Goal: Task Accomplishment & Management: Use online tool/utility

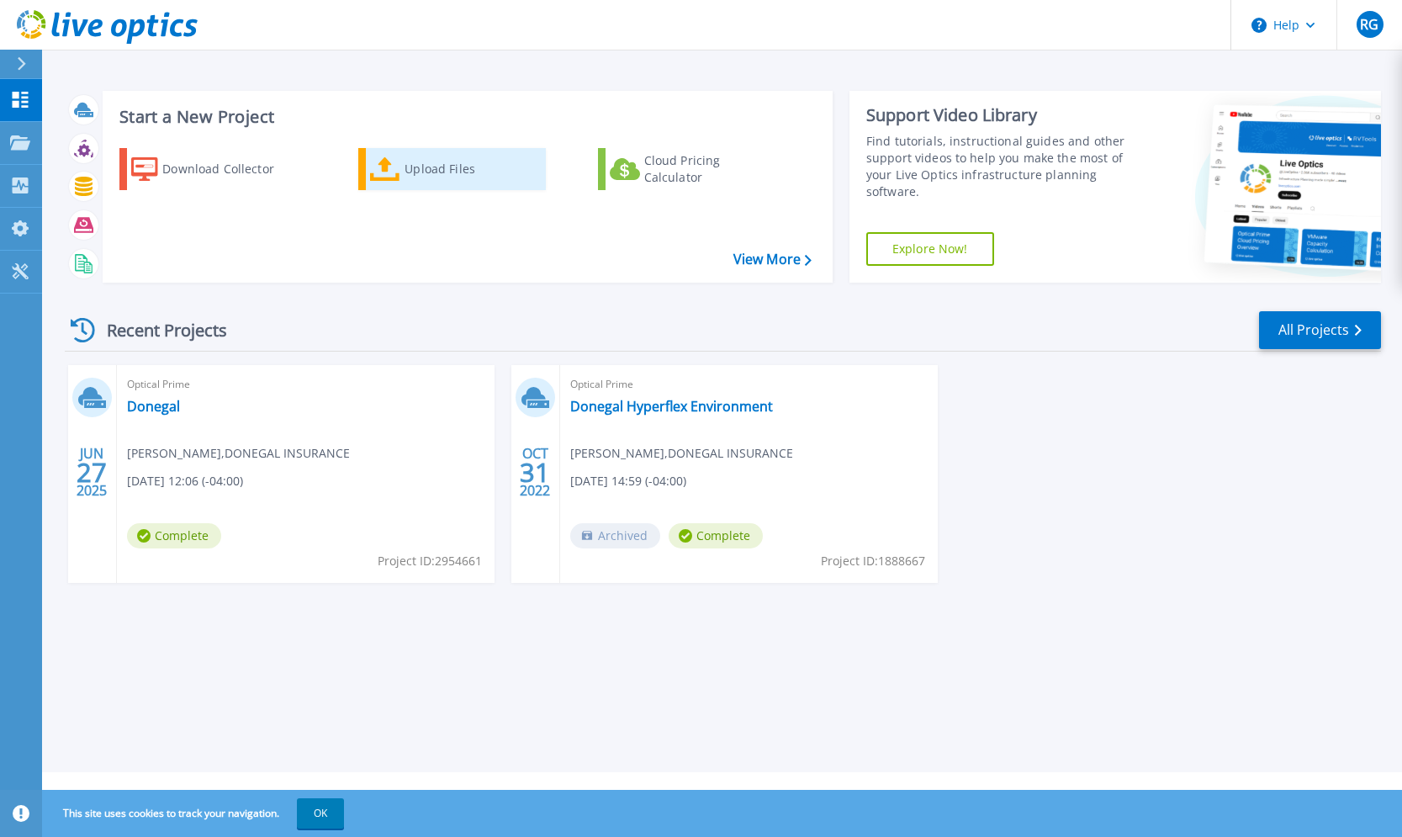
click at [410, 176] on div "Upload Files" at bounding box center [472, 169] width 135 height 34
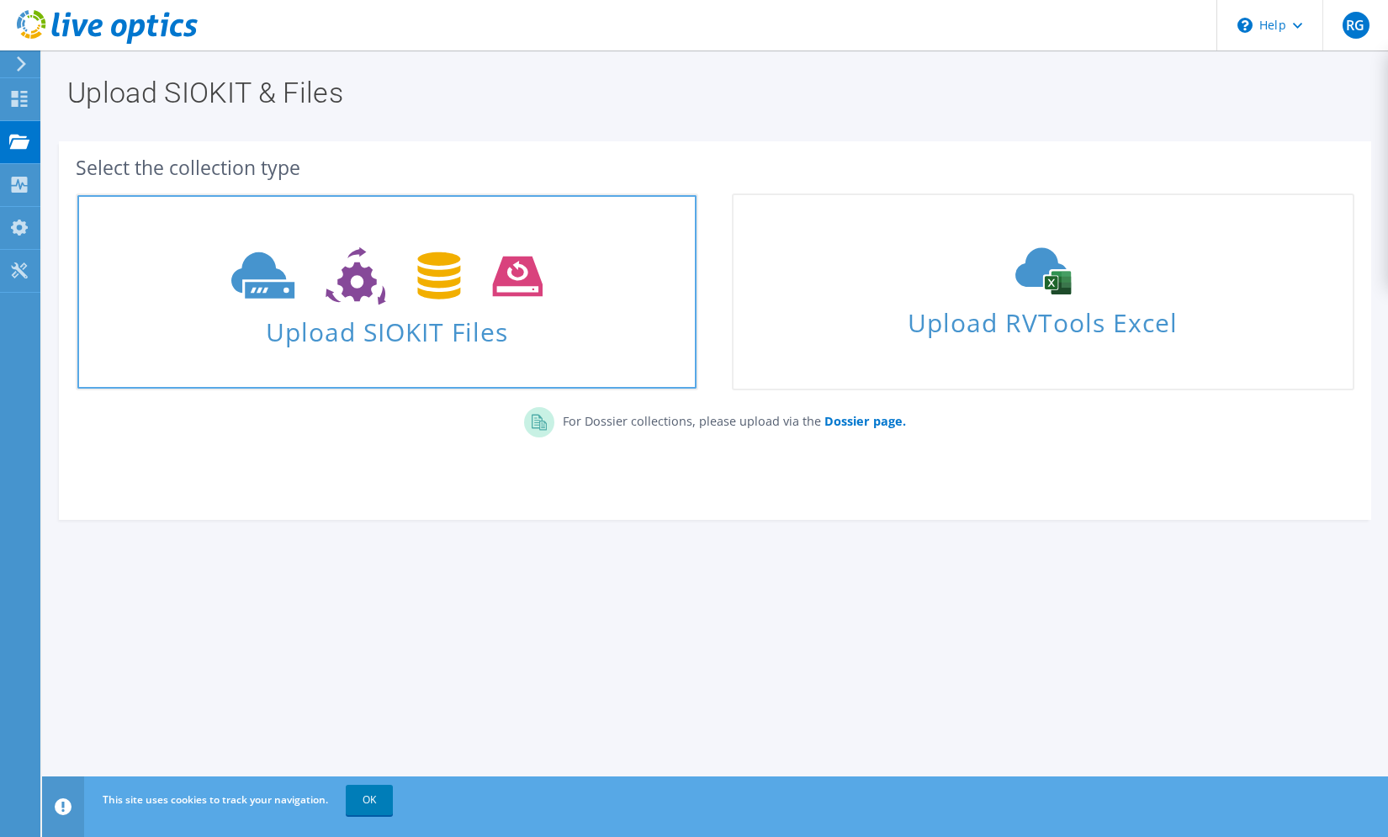
click at [409, 340] on span "Upload SIOKIT Files" at bounding box center [386, 327] width 619 height 36
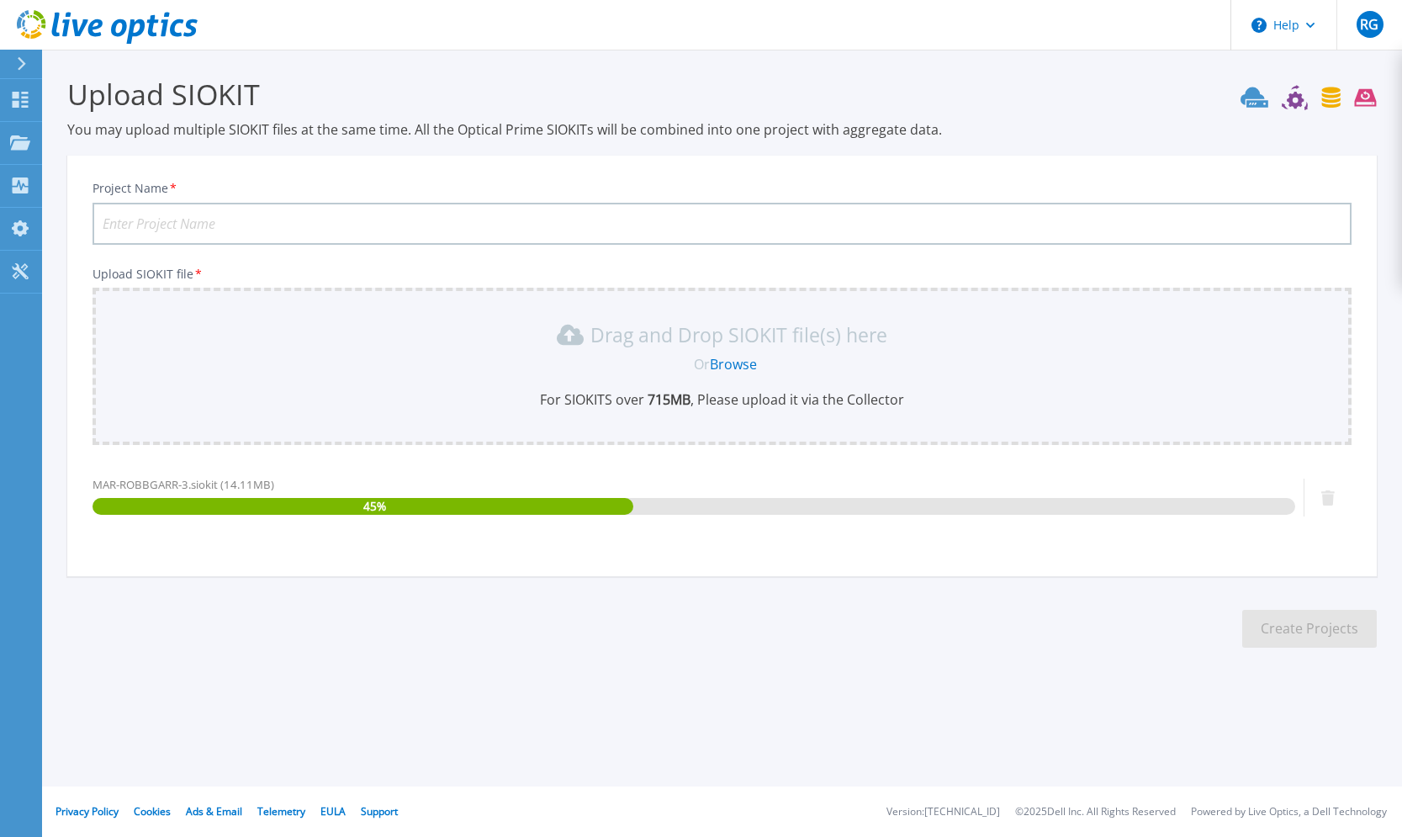
click at [325, 230] on input "Project Name *" at bounding box center [722, 224] width 1259 height 42
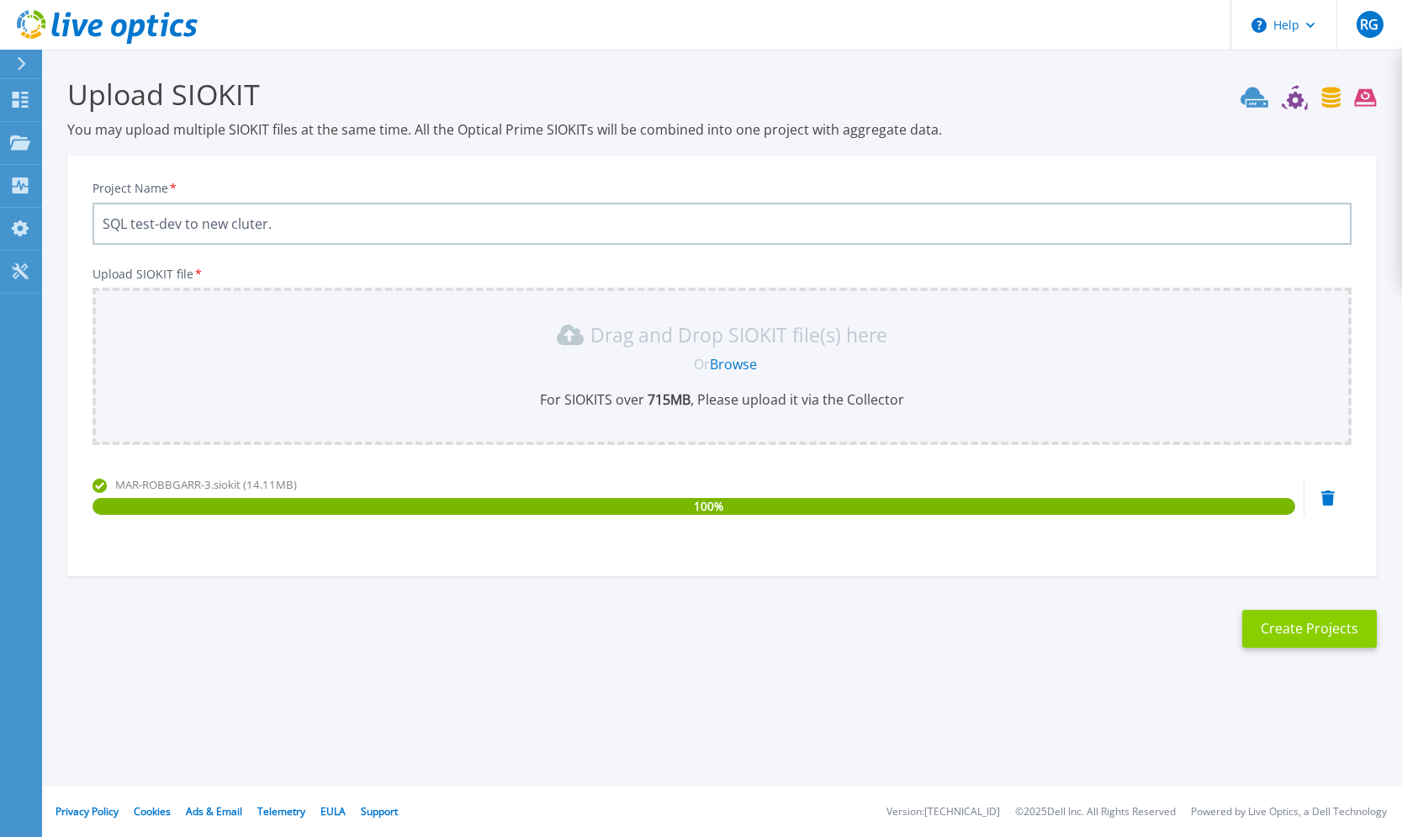
type input "SQL test-dev to new cluter."
click at [1321, 627] on button "Create Projects" at bounding box center [1309, 629] width 135 height 38
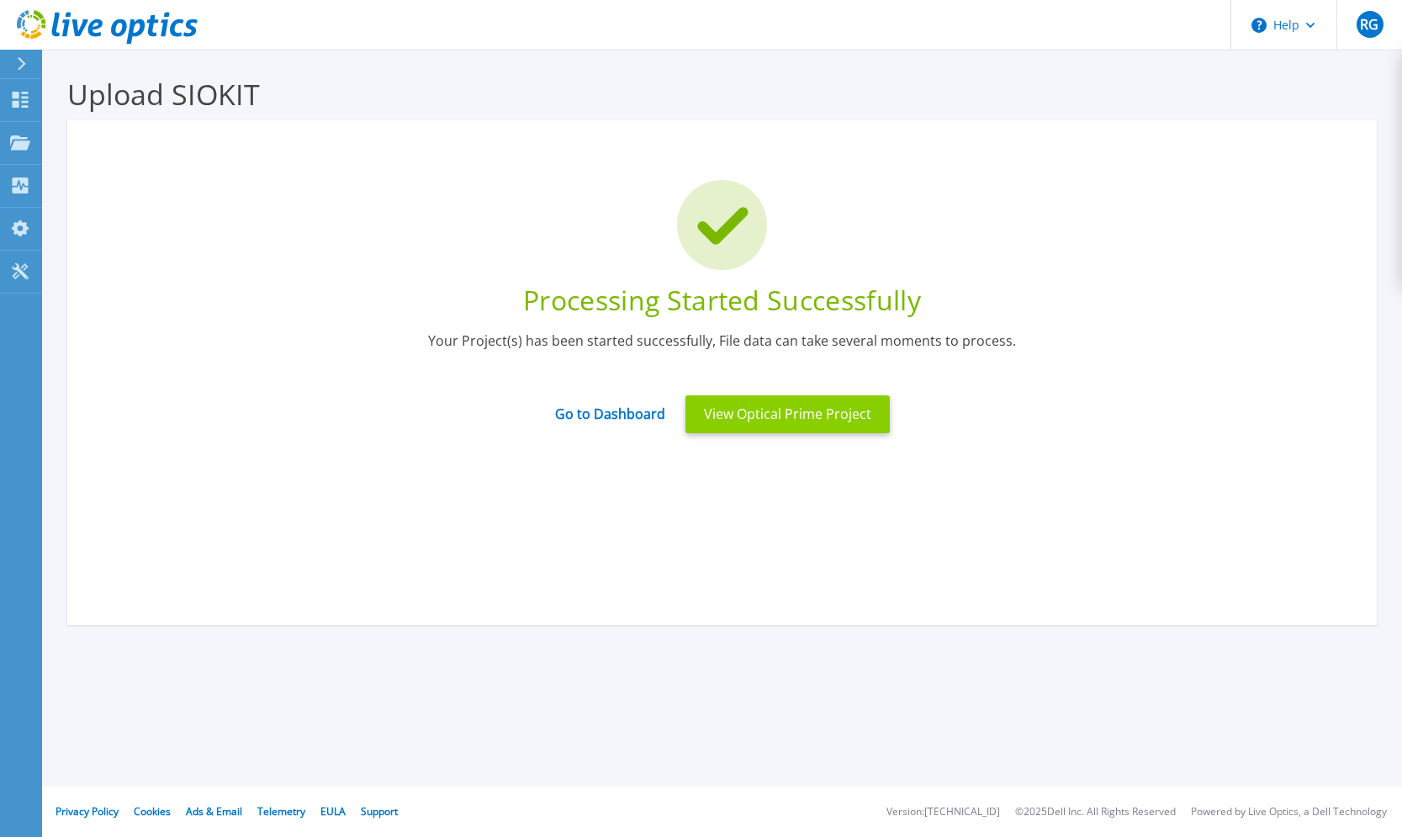
click at [822, 420] on button "View Optical Prime Project" at bounding box center [787, 414] width 204 height 38
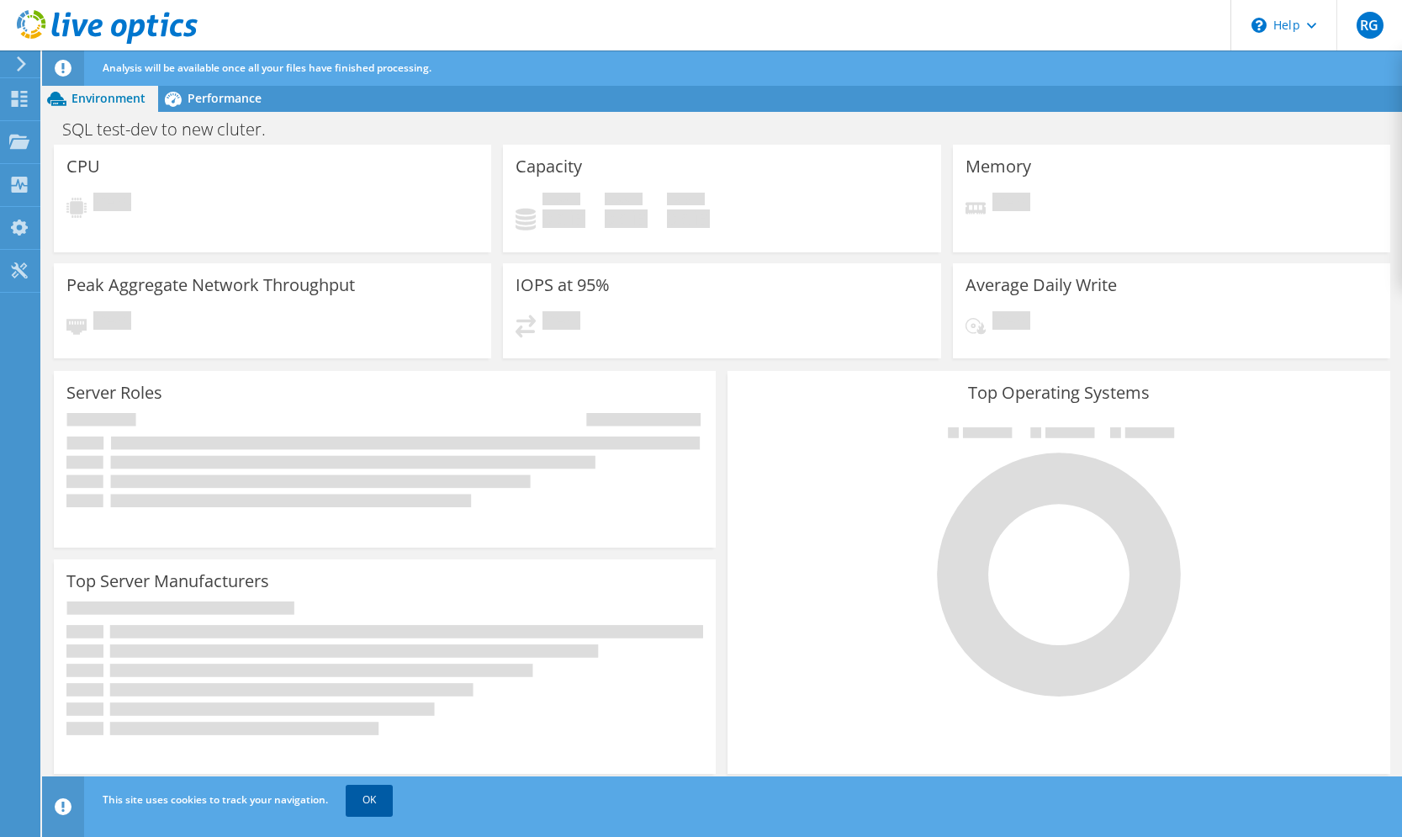
click at [368, 792] on link "OK" at bounding box center [369, 800] width 47 height 30
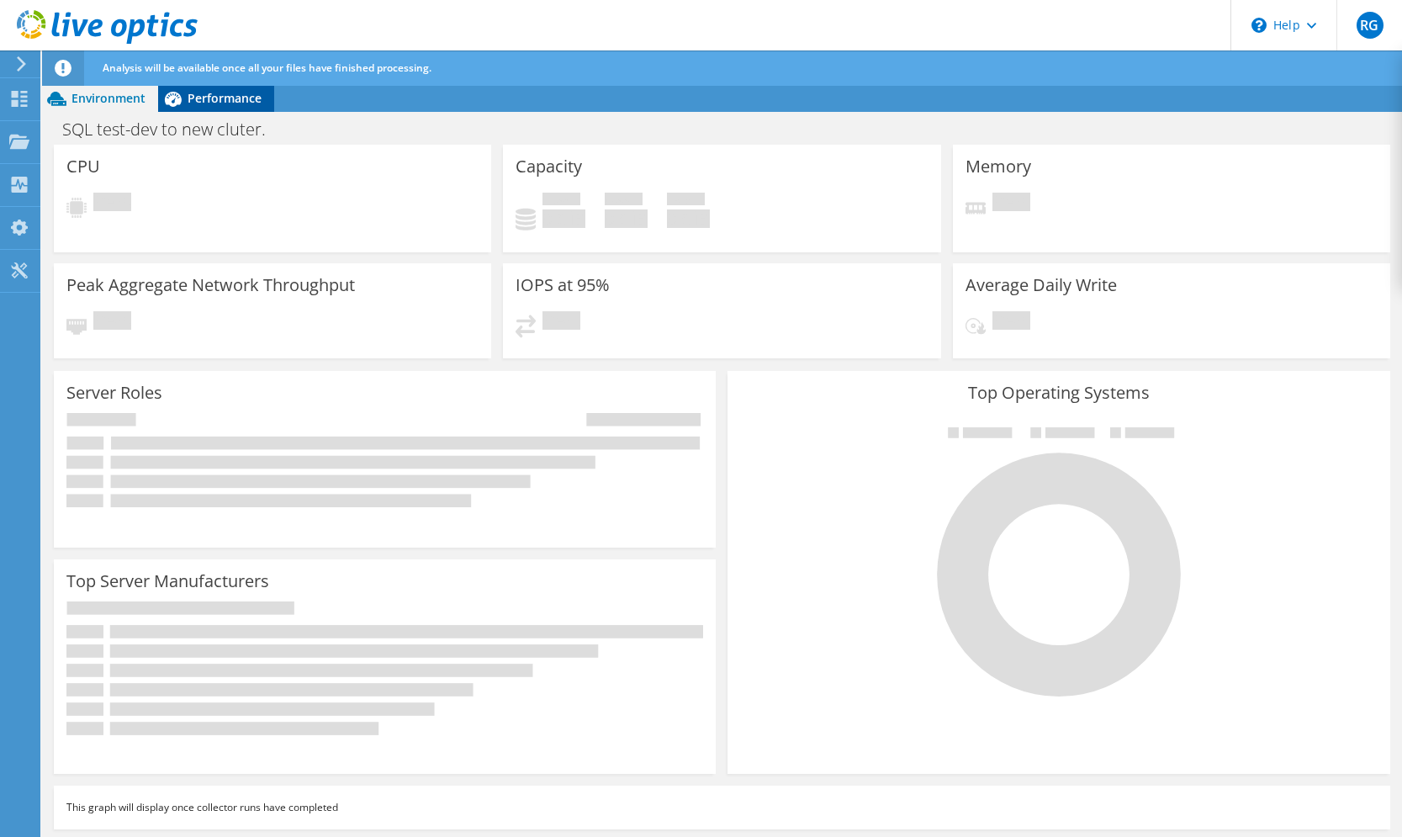
click at [242, 98] on span "Performance" at bounding box center [225, 98] width 74 height 16
